Goal: Information Seeking & Learning: Learn about a topic

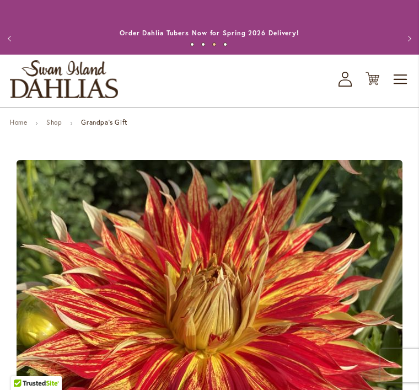
click at [20, 126] on link "Home" at bounding box center [18, 122] width 17 height 8
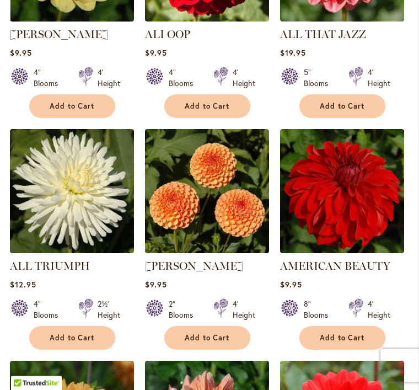
scroll to position [785, 0]
click at [345, 208] on img at bounding box center [342, 191] width 124 height 124
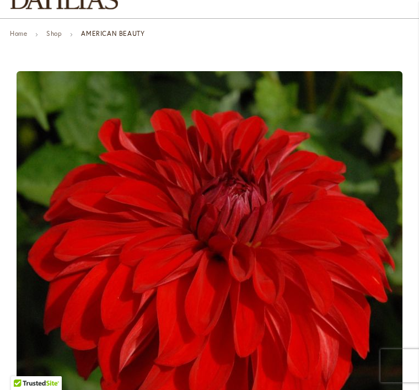
scroll to position [82, 0]
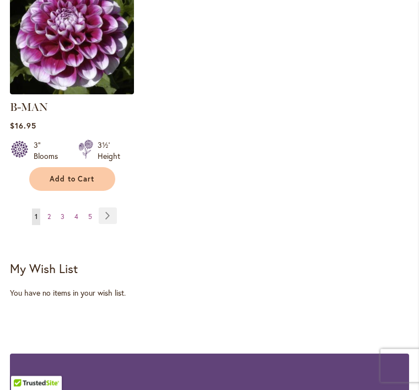
scroll to position [1655, 0]
click at [110, 213] on link "Page Next" at bounding box center [108, 215] width 18 height 17
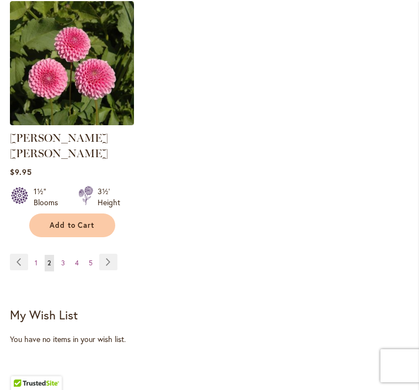
scroll to position [1612, 0]
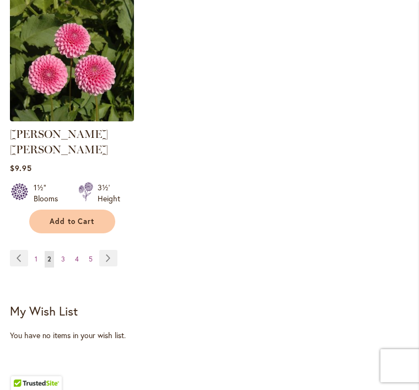
click at [63, 255] on span "3" at bounding box center [63, 259] width 4 height 8
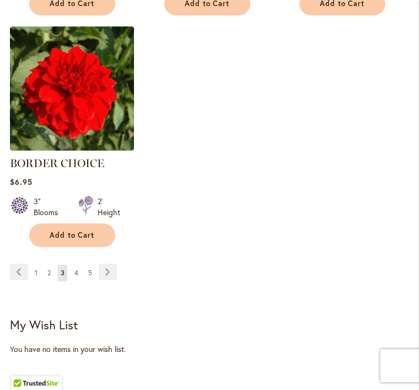
scroll to position [1595, 0]
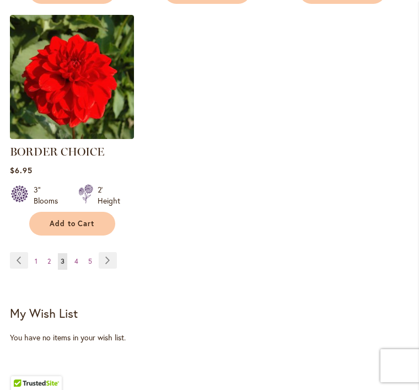
click at [78, 265] on span "4" at bounding box center [76, 261] width 4 height 8
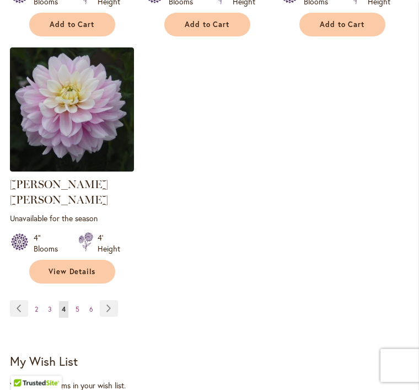
scroll to position [1578, 0]
click at [79, 302] on link "Page 5" at bounding box center [77, 309] width 9 height 17
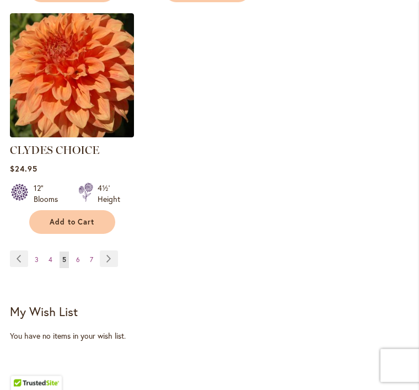
scroll to position [1627, 0]
click at [77, 252] on link "Page 6" at bounding box center [77, 260] width 9 height 17
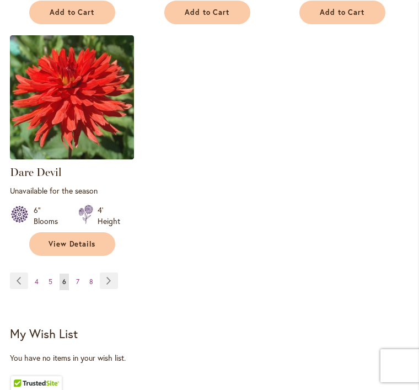
scroll to position [1627, 0]
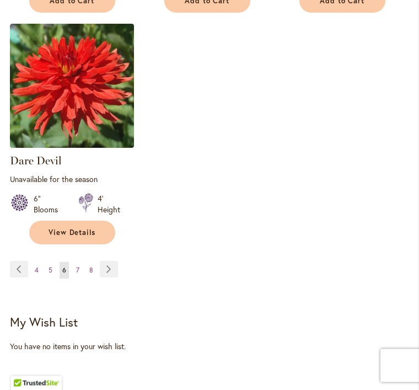
click at [79, 267] on span "7" at bounding box center [77, 271] width 3 height 8
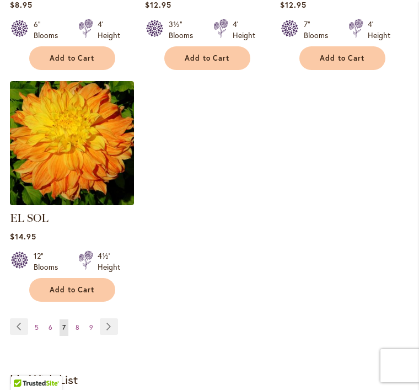
scroll to position [1578, 0]
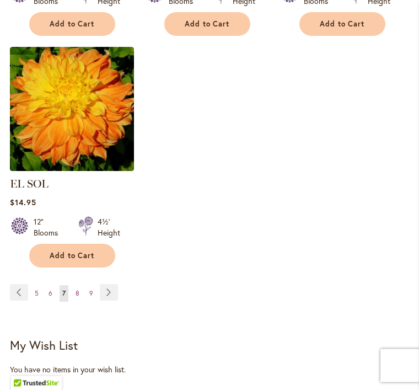
click at [78, 292] on span "8" at bounding box center [78, 294] width 4 height 8
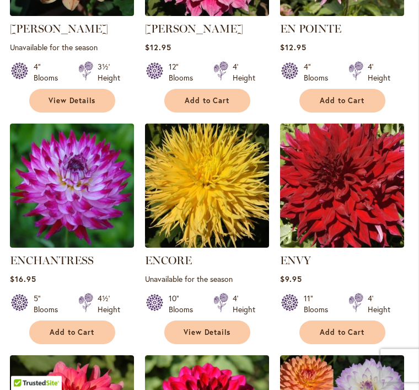
scroll to position [559, 0]
click at [344, 206] on img at bounding box center [342, 186] width 124 height 124
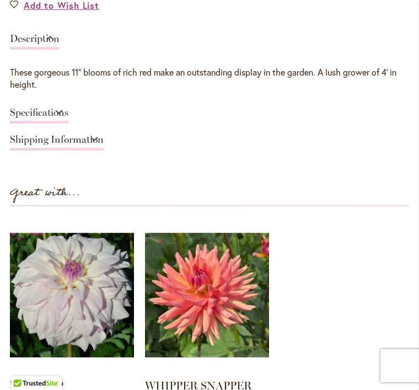
scroll to position [779, 0]
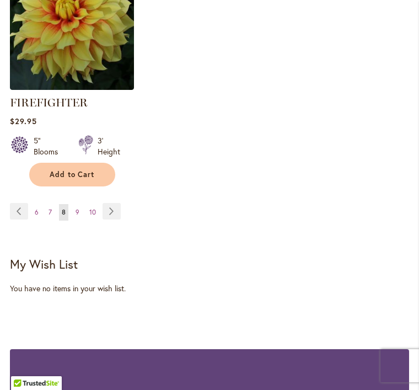
scroll to position [1697, 0]
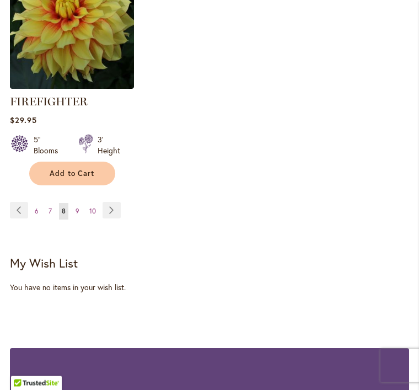
click at [74, 220] on link "Page 9" at bounding box center [77, 212] width 9 height 17
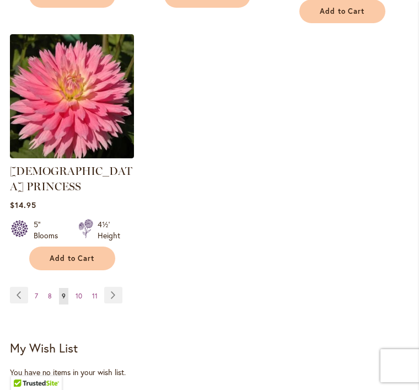
scroll to position [1645, 0]
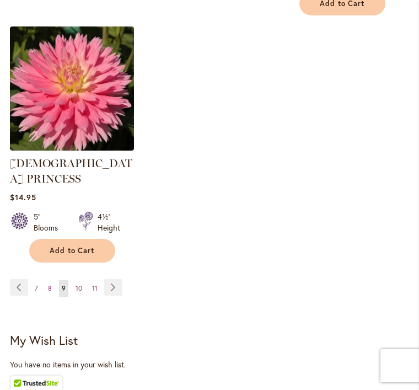
click at [81, 284] on span "10" at bounding box center [79, 288] width 7 height 8
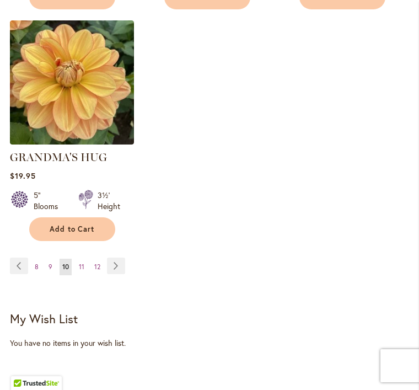
scroll to position [1607, 0]
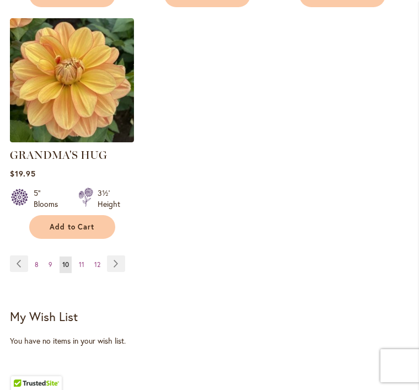
click at [83, 262] on span "11" at bounding box center [82, 264] width 6 height 8
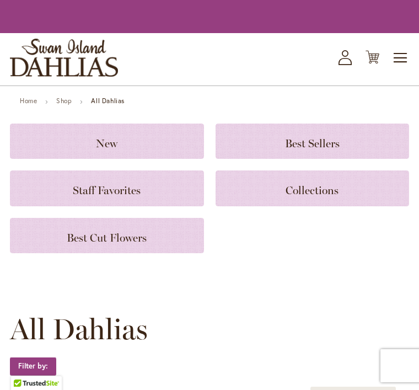
click at [78, 226] on div "New Best Sellers Staff Favorites Collections Best Cut Flowers" at bounding box center [210, 189] width 400 height 130
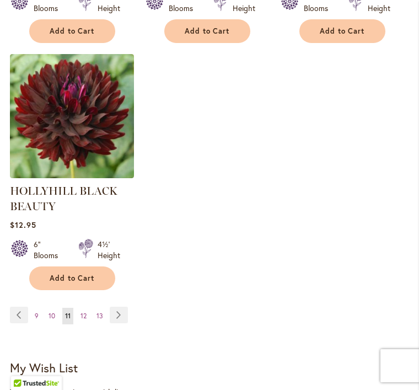
scroll to position [1609, 0]
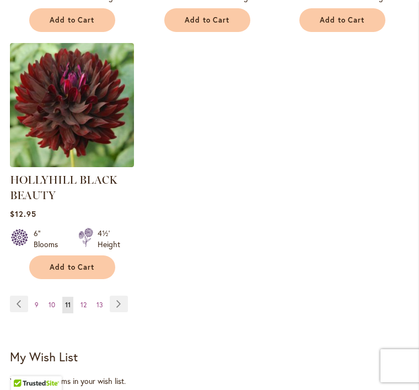
click at [88, 312] on link "Page 12" at bounding box center [84, 305] width 12 height 17
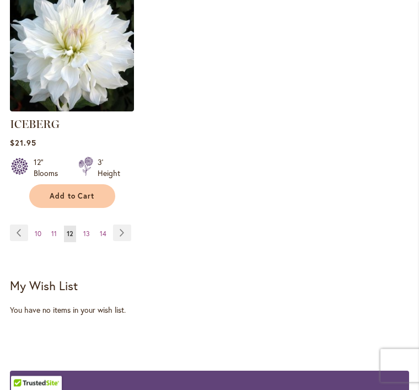
scroll to position [1638, 0]
click at [90, 228] on link "Page 13" at bounding box center [87, 234] width 12 height 17
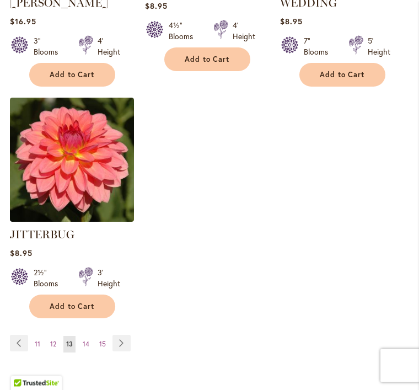
scroll to position [1556, 0]
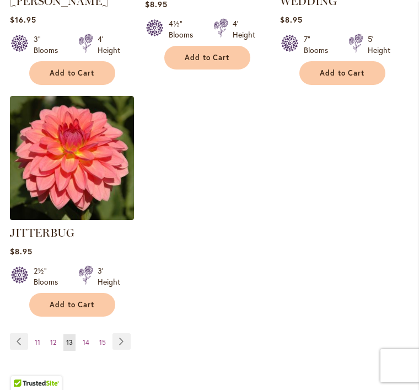
click at [90, 334] on link "Page 14" at bounding box center [86, 342] width 12 height 17
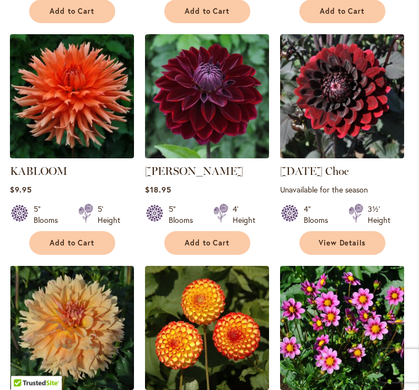
scroll to position [648, 0]
